Goal: Information Seeking & Learning: Find specific fact

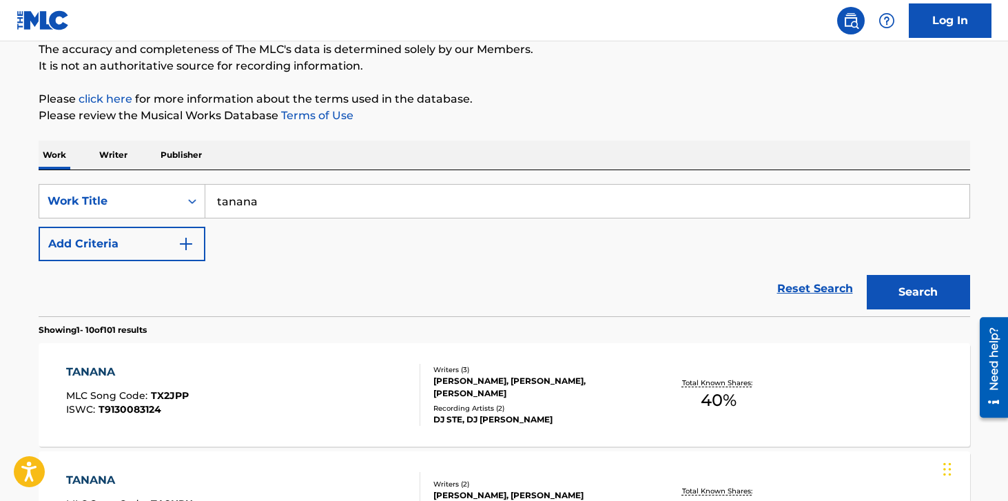
scroll to position [120, 0]
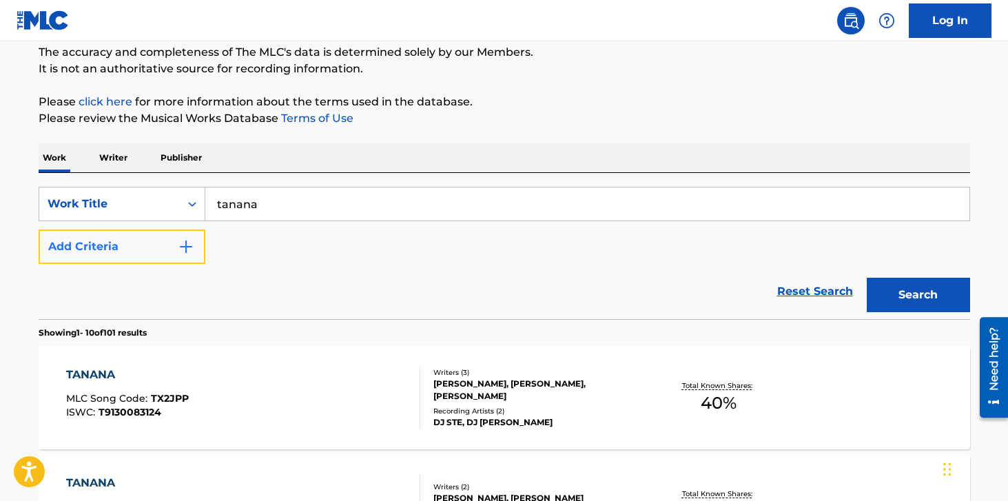
click at [187, 245] on img "Search Form" at bounding box center [186, 246] width 17 height 17
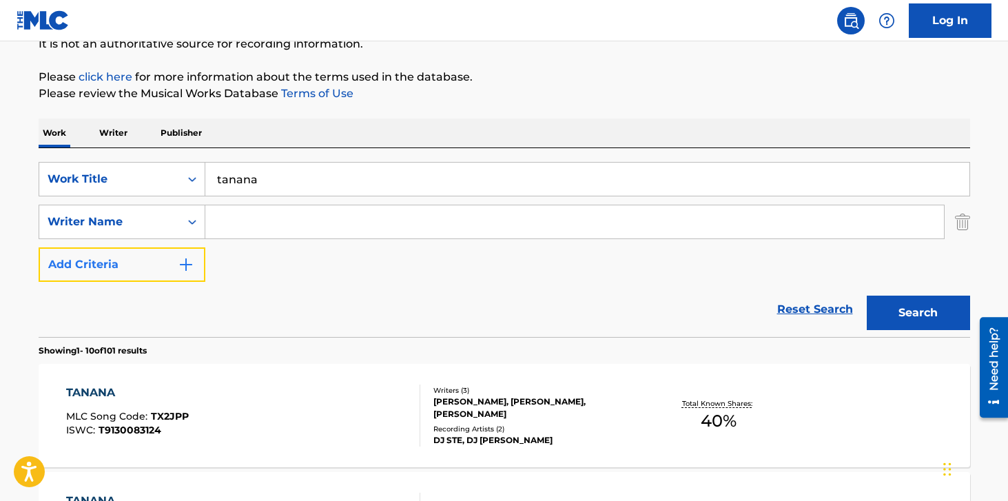
scroll to position [162, 0]
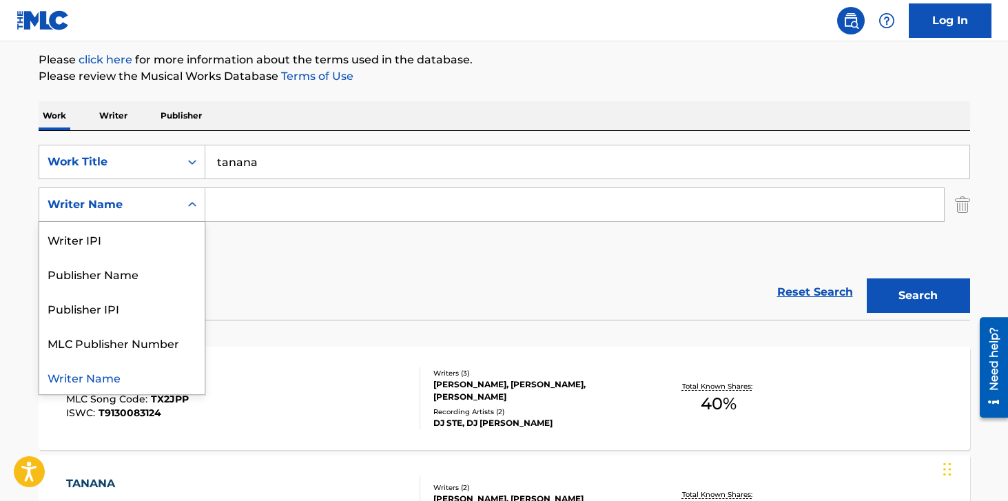
click at [133, 206] on div "Writer Name" at bounding box center [110, 204] width 124 height 17
click at [126, 378] on div "Writer Name" at bounding box center [121, 377] width 165 height 34
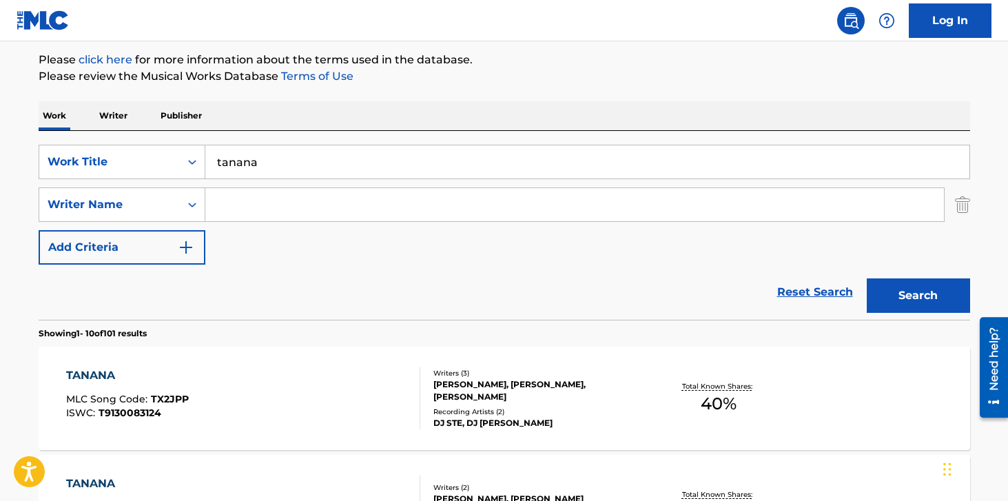
click at [258, 206] on input "Search Form" at bounding box center [574, 204] width 739 height 33
click at [250, 213] on input "Search Form" at bounding box center [574, 204] width 739 height 33
paste input "[PERSON_NAME]"
type input "[PERSON_NAME]"
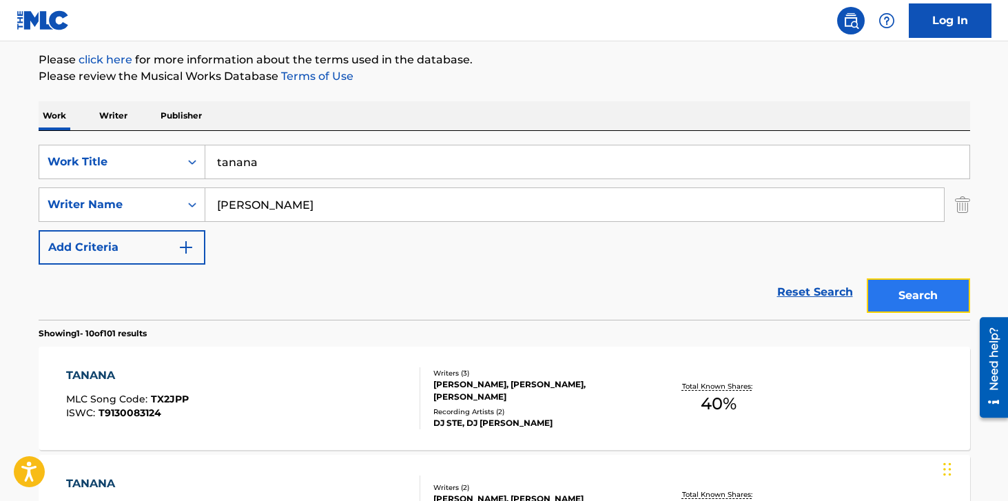
click at [941, 292] on button "Search" at bounding box center [918, 295] width 103 height 34
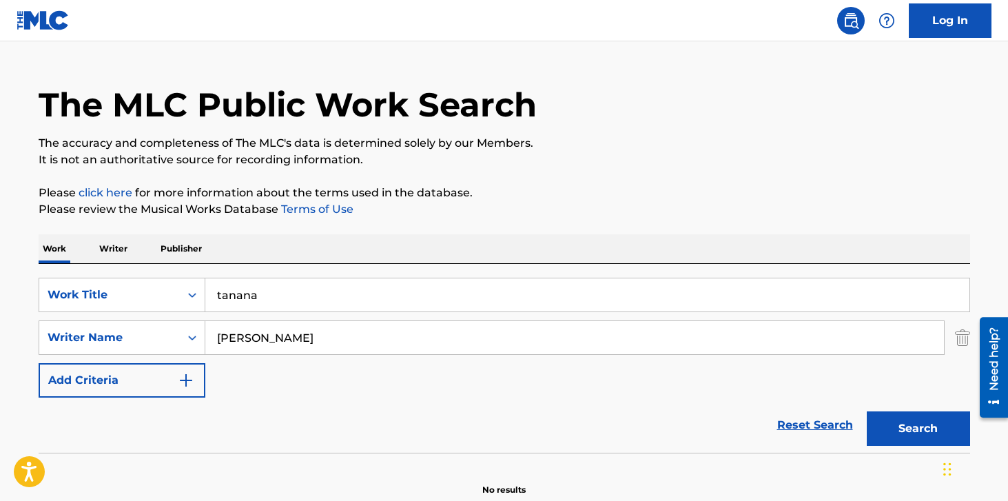
scroll to position [14, 0]
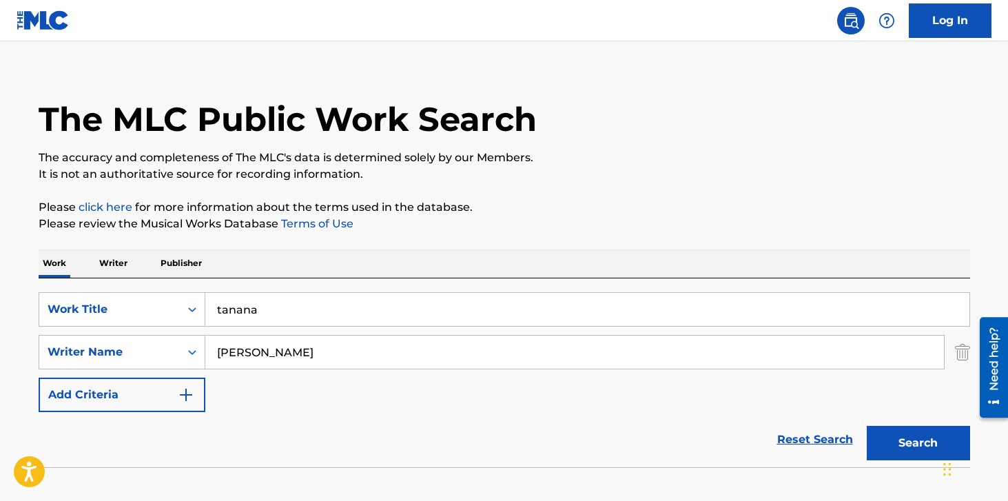
click at [105, 264] on p "Writer" at bounding box center [113, 263] width 37 height 29
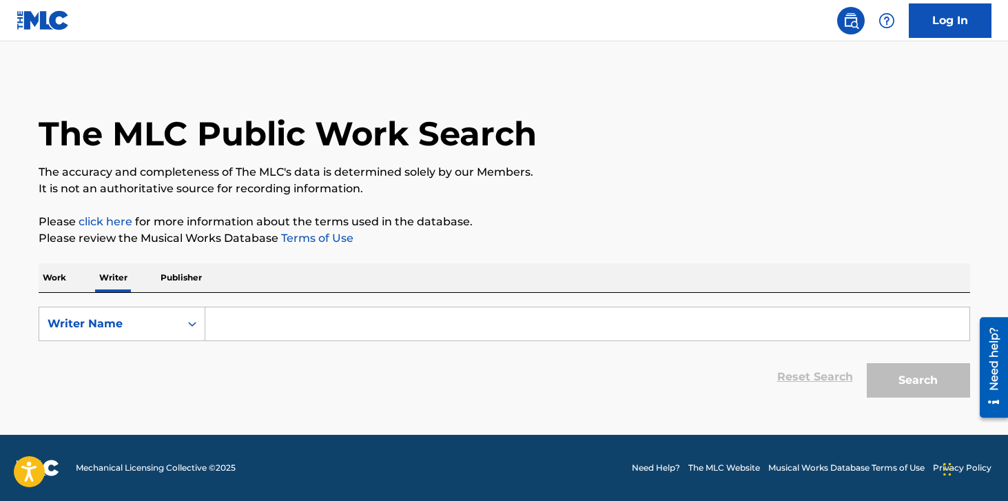
click at [298, 321] on input "Search Form" at bounding box center [587, 323] width 764 height 33
paste input "[PERSON_NAME]"
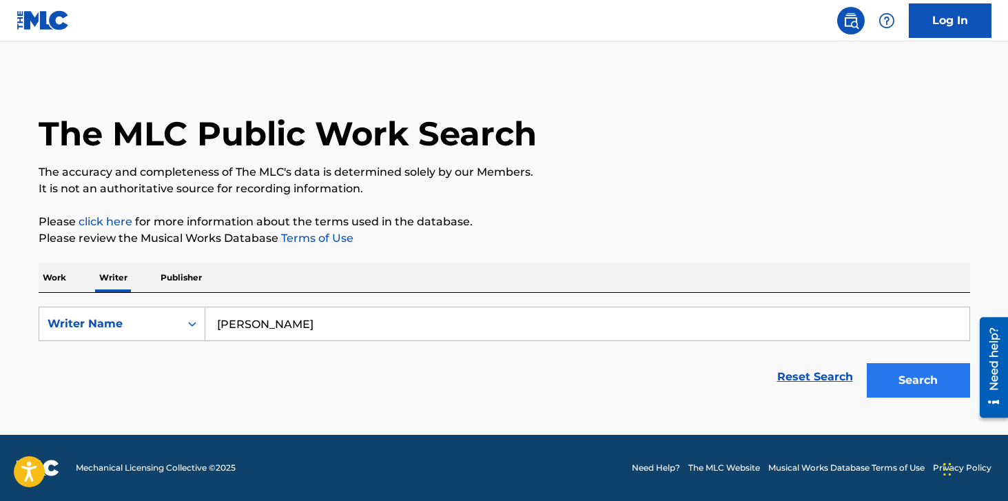
type input "[PERSON_NAME]"
click at [921, 389] on button "Search" at bounding box center [918, 380] width 103 height 34
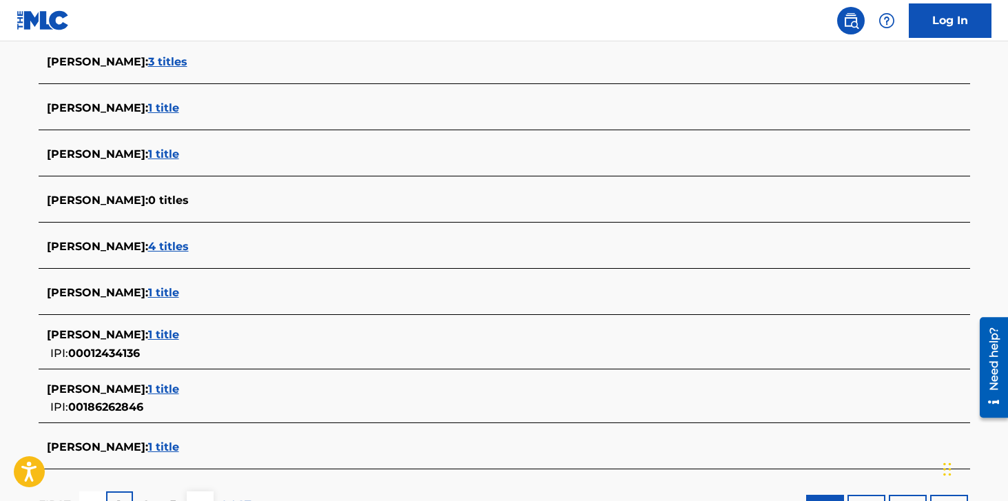
scroll to position [434, 0]
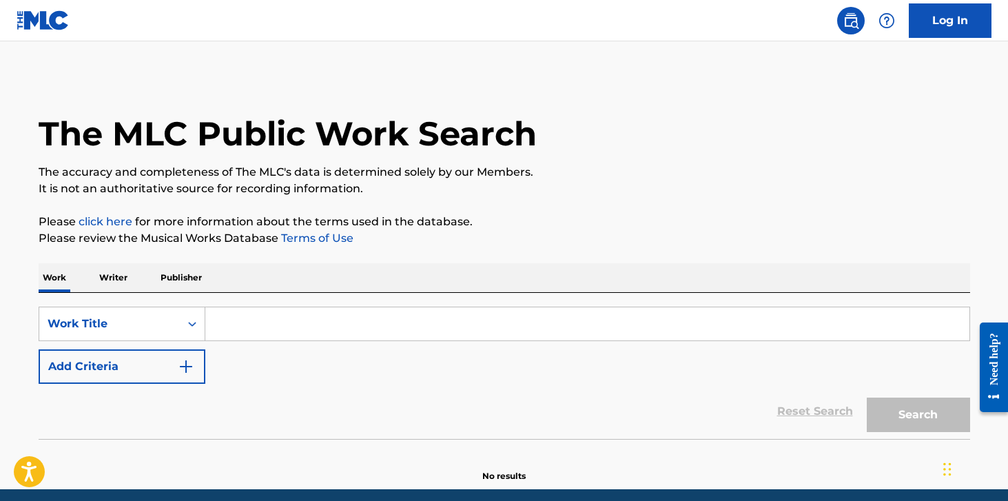
click at [115, 278] on p "Writer" at bounding box center [113, 277] width 37 height 29
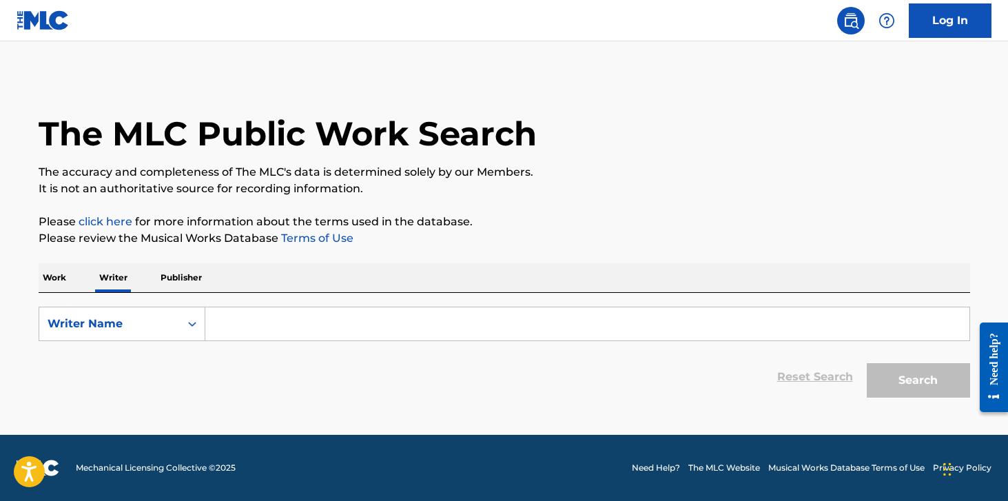
click at [272, 322] on input "Search Form" at bounding box center [587, 323] width 764 height 33
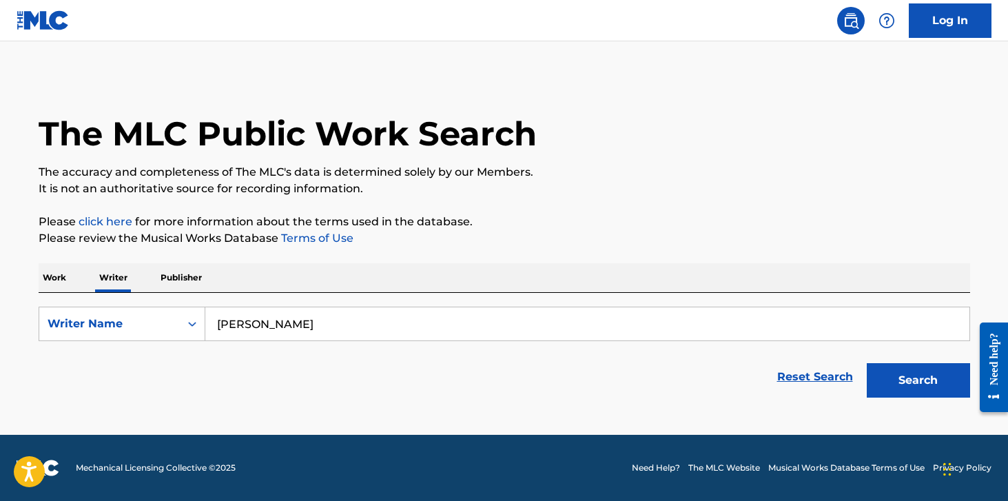
paste input "[PERSON_NAME]"
type input "[PERSON_NAME] [PERSON_NAME]"
click at [867, 363] on button "Search" at bounding box center [918, 380] width 103 height 34
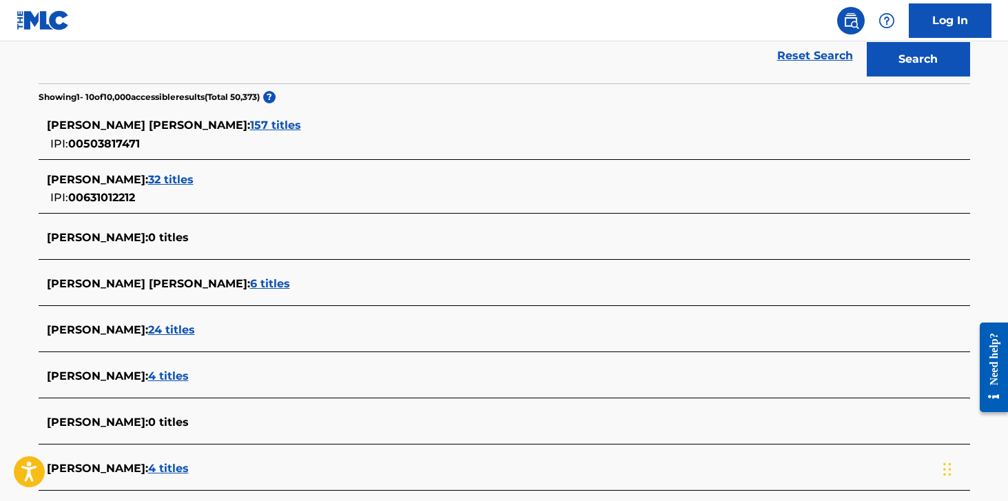
scroll to position [325, 0]
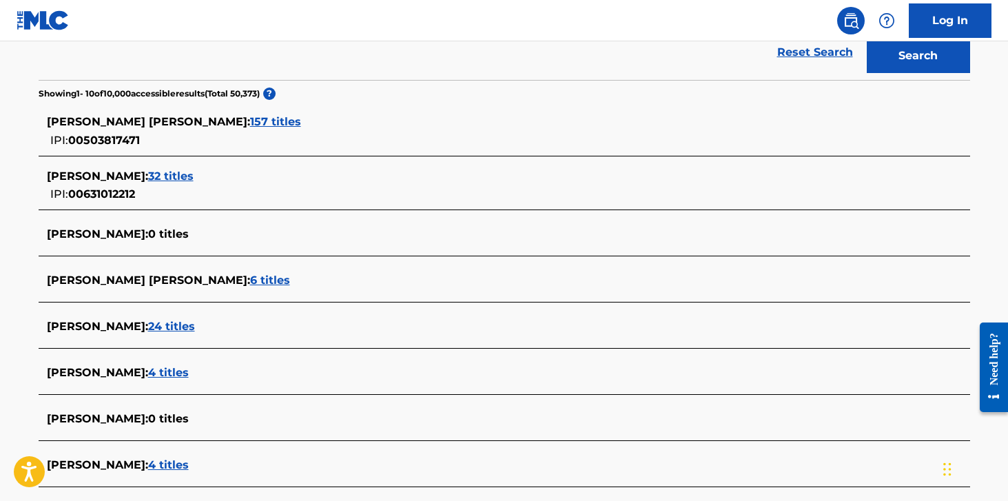
click at [250, 124] on span "157 titles" at bounding box center [275, 121] width 51 height 13
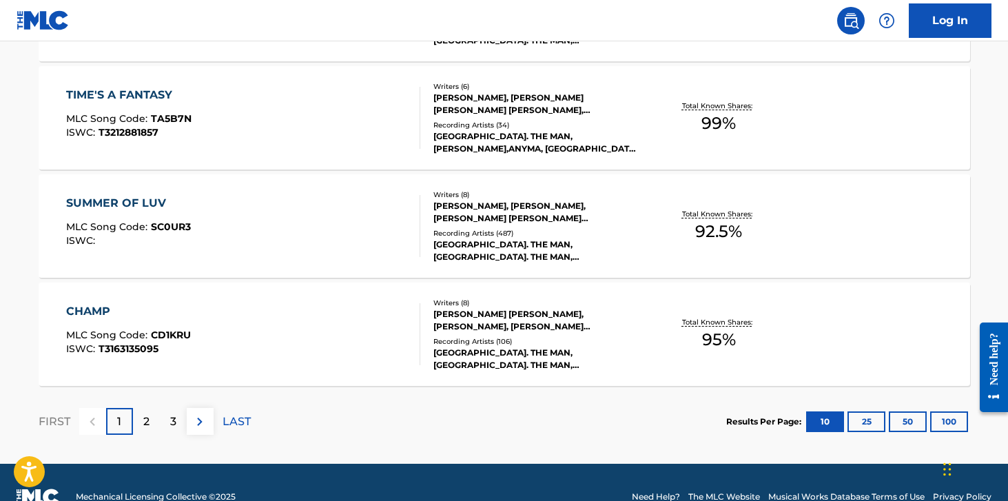
scroll to position [1186, 0]
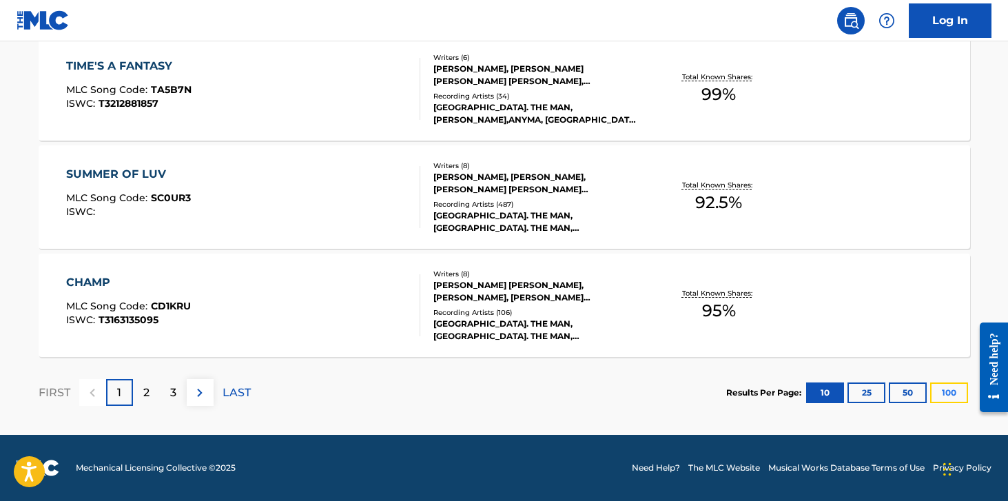
click at [955, 391] on button "100" at bounding box center [949, 393] width 38 height 21
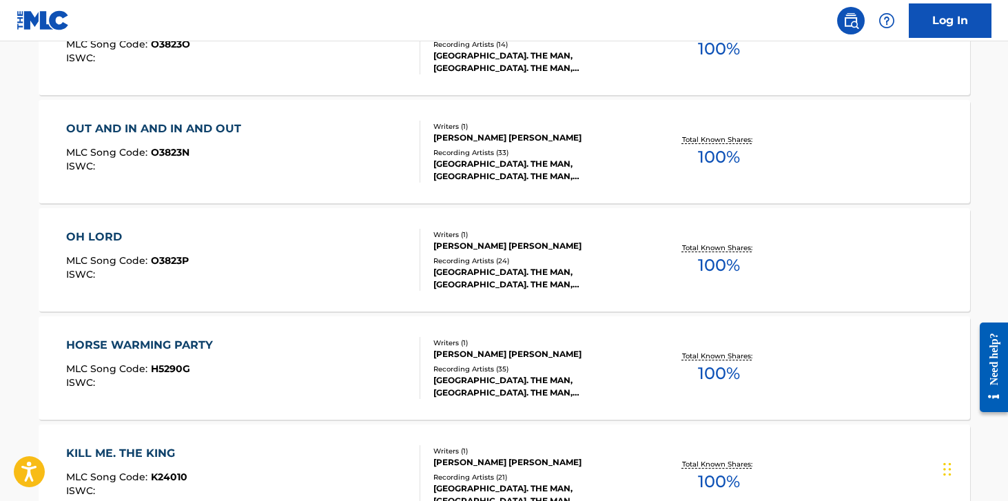
scroll to position [10925, 0]
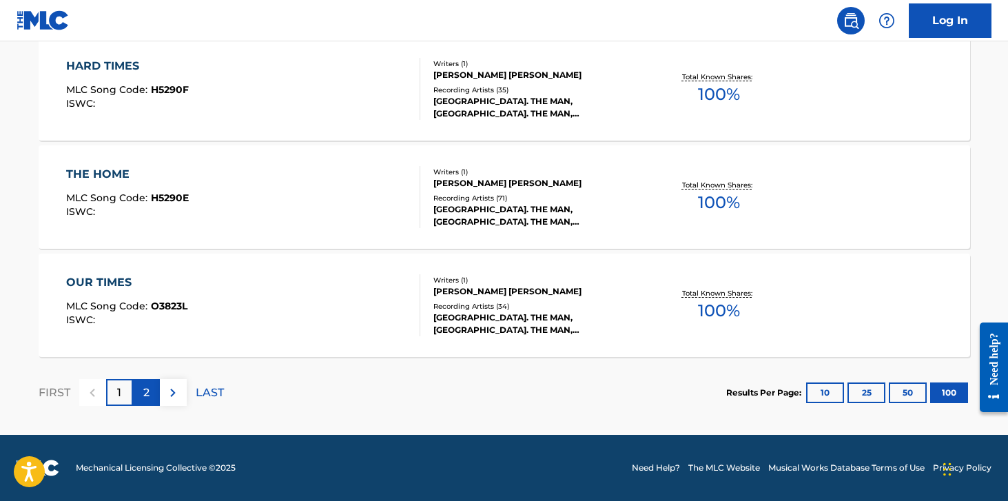
click at [154, 387] on div "2" at bounding box center [146, 392] width 27 height 27
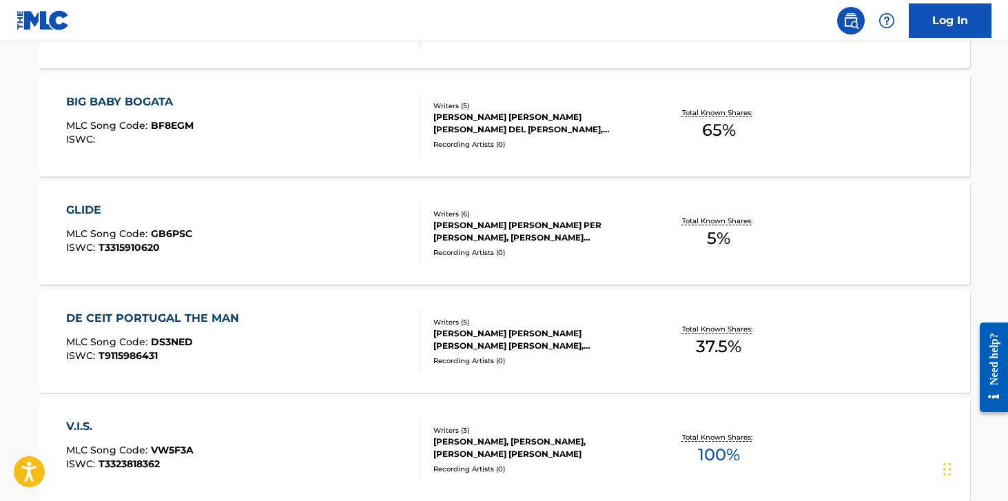
scroll to position [5438, 0]
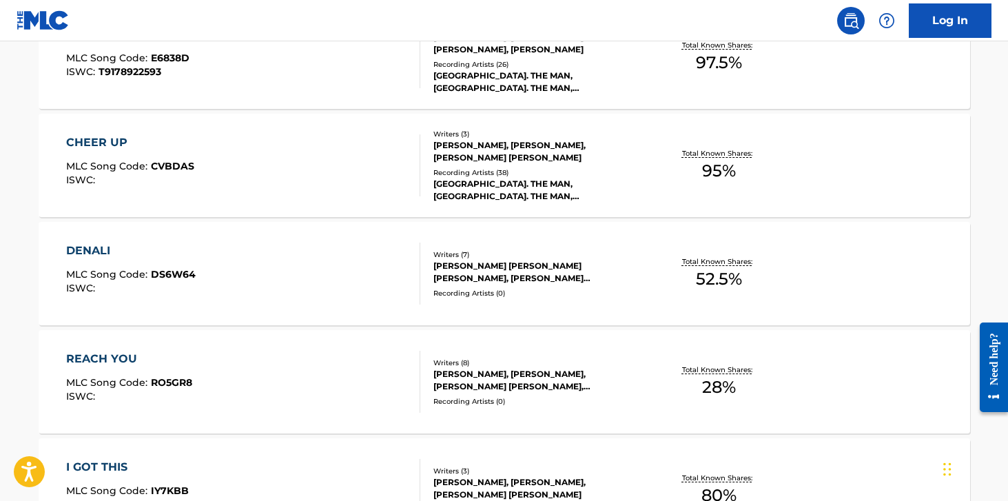
click at [97, 246] on div "DENALI" at bounding box center [131, 251] width 130 height 17
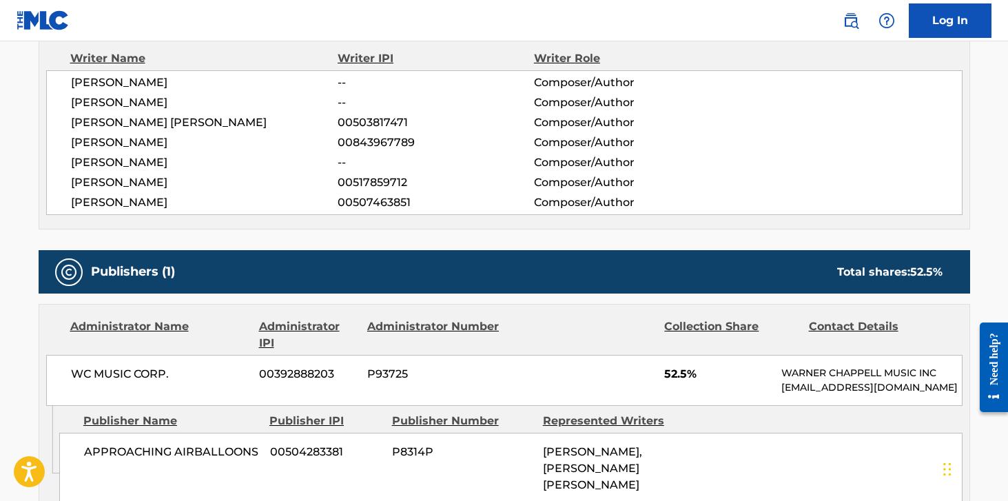
scroll to position [501, 0]
